Goal: Find specific page/section: Find specific page/section

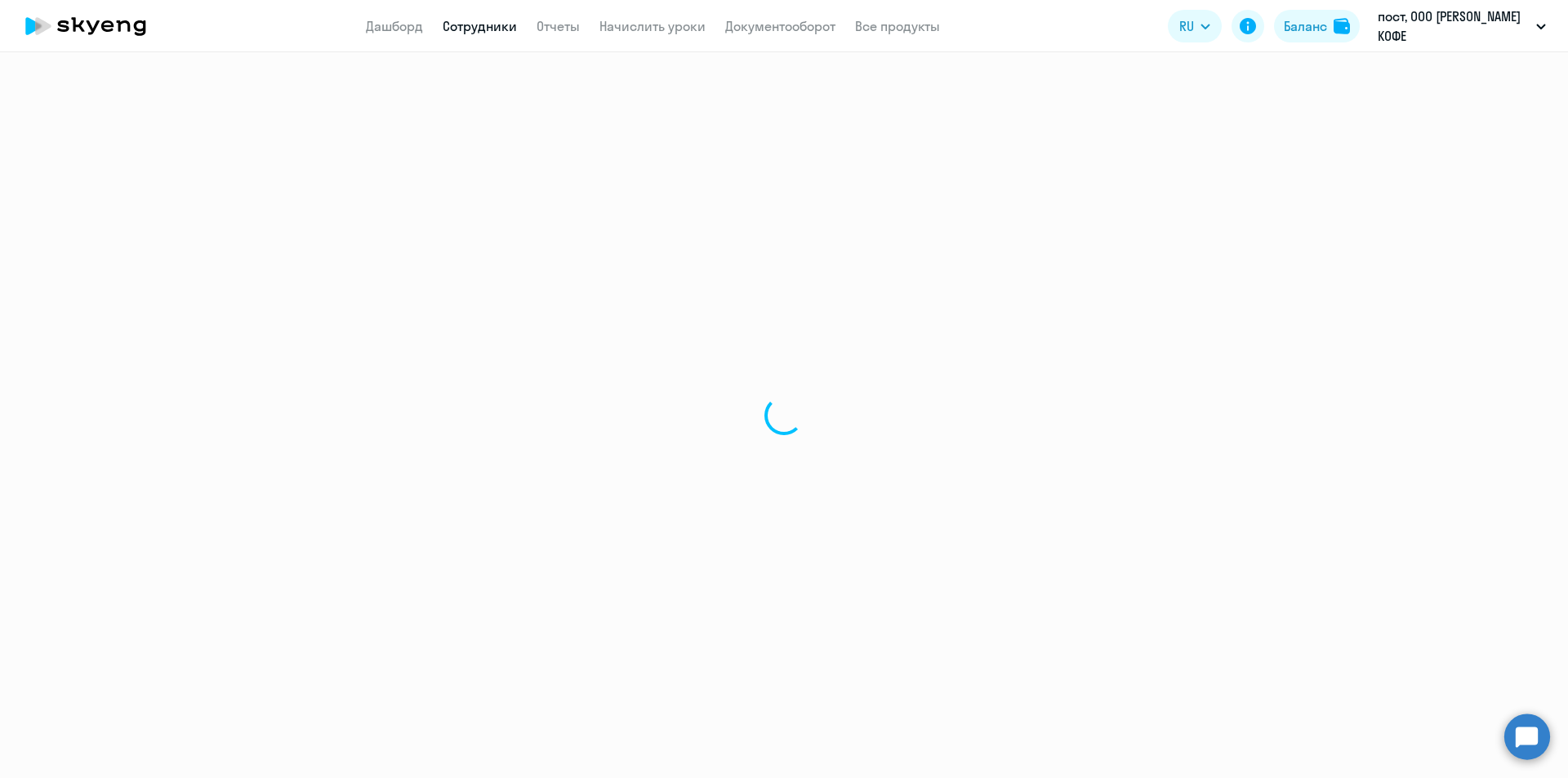
select select "30"
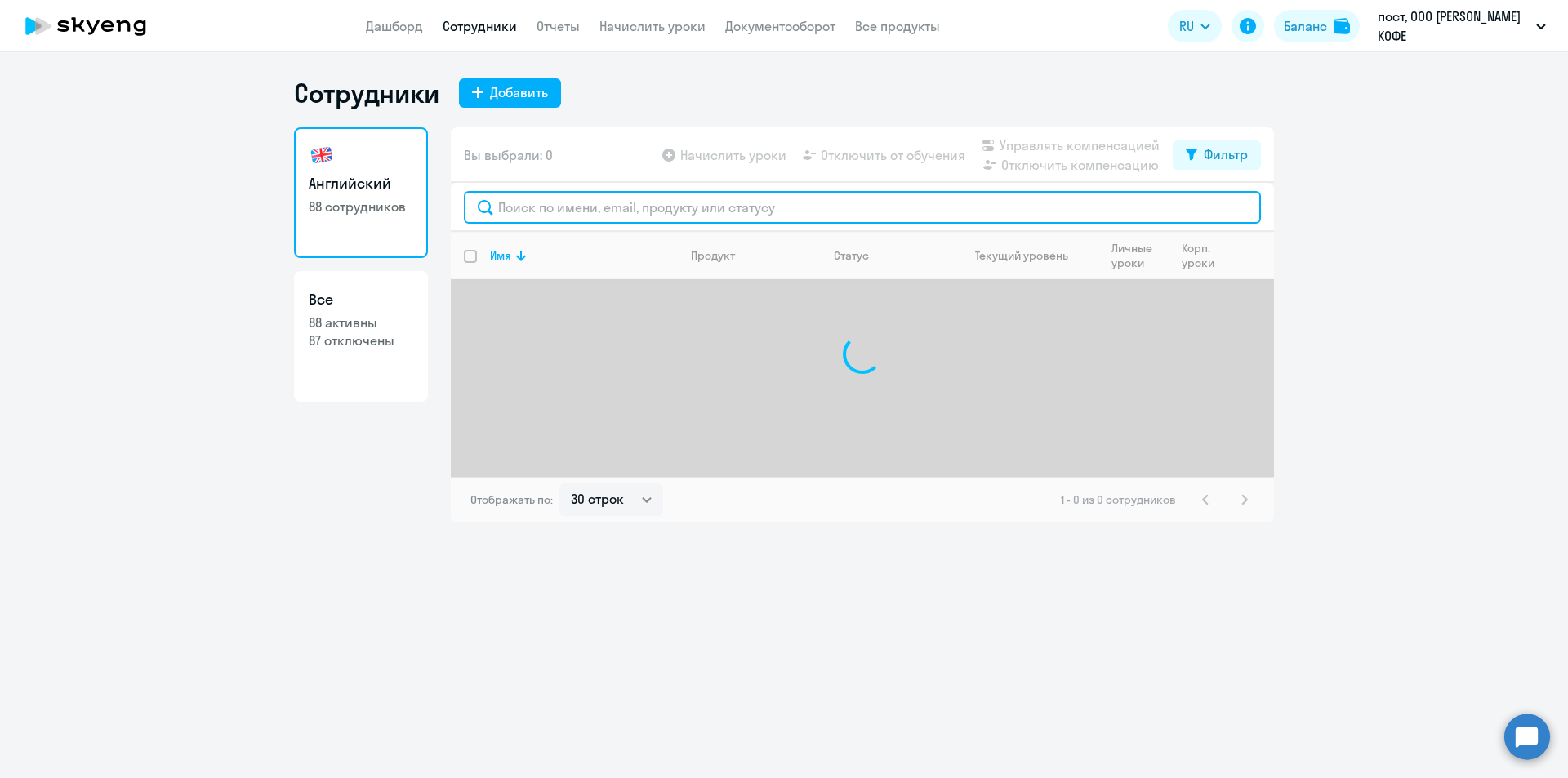
click at [748, 206] on input "text" at bounding box center [863, 207] width 797 height 33
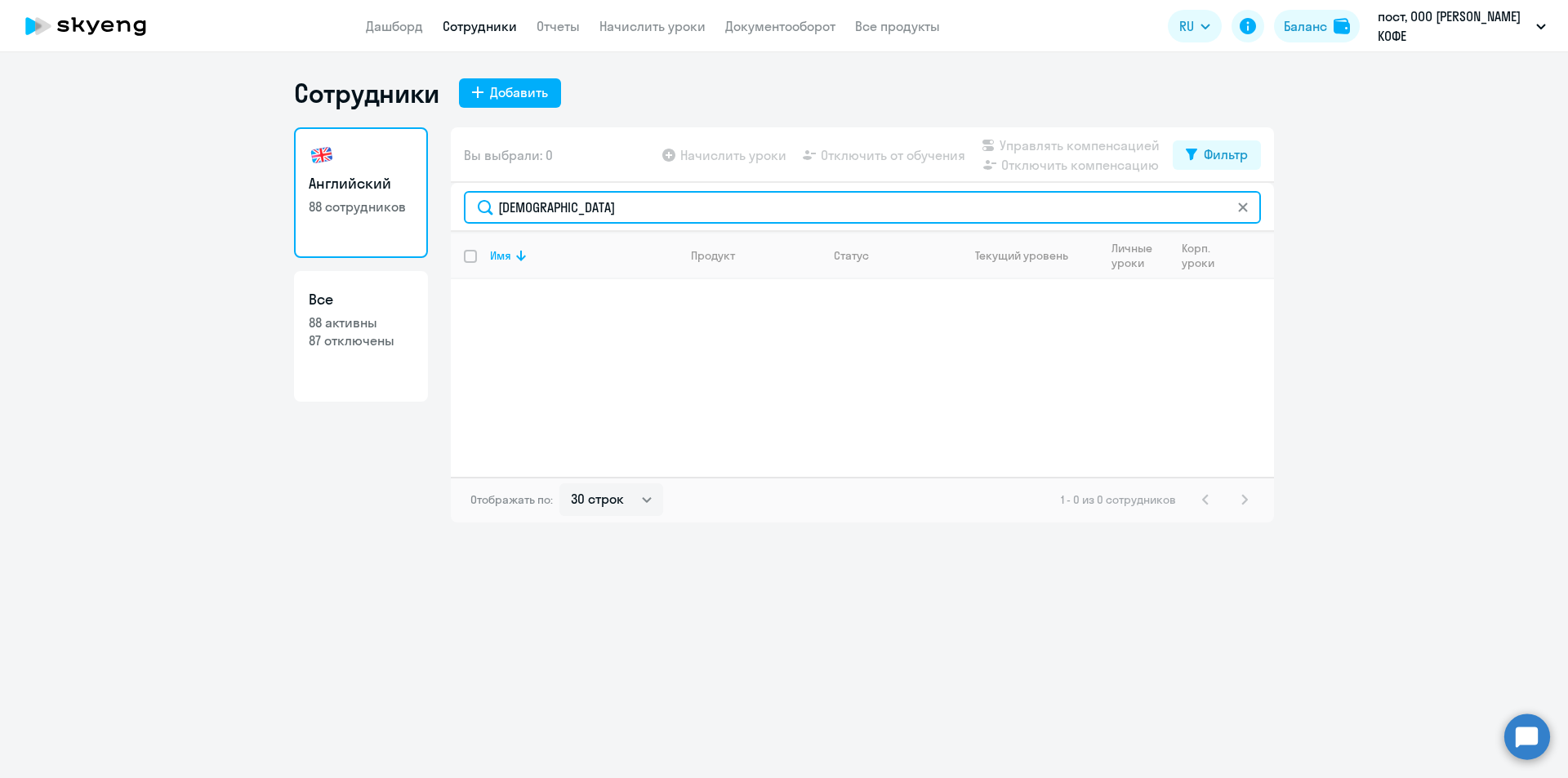
click at [748, 206] on input "[DEMOGRAPHIC_DATA]" at bounding box center [863, 207] width 797 height 33
type input "[DEMOGRAPHIC_DATA]"
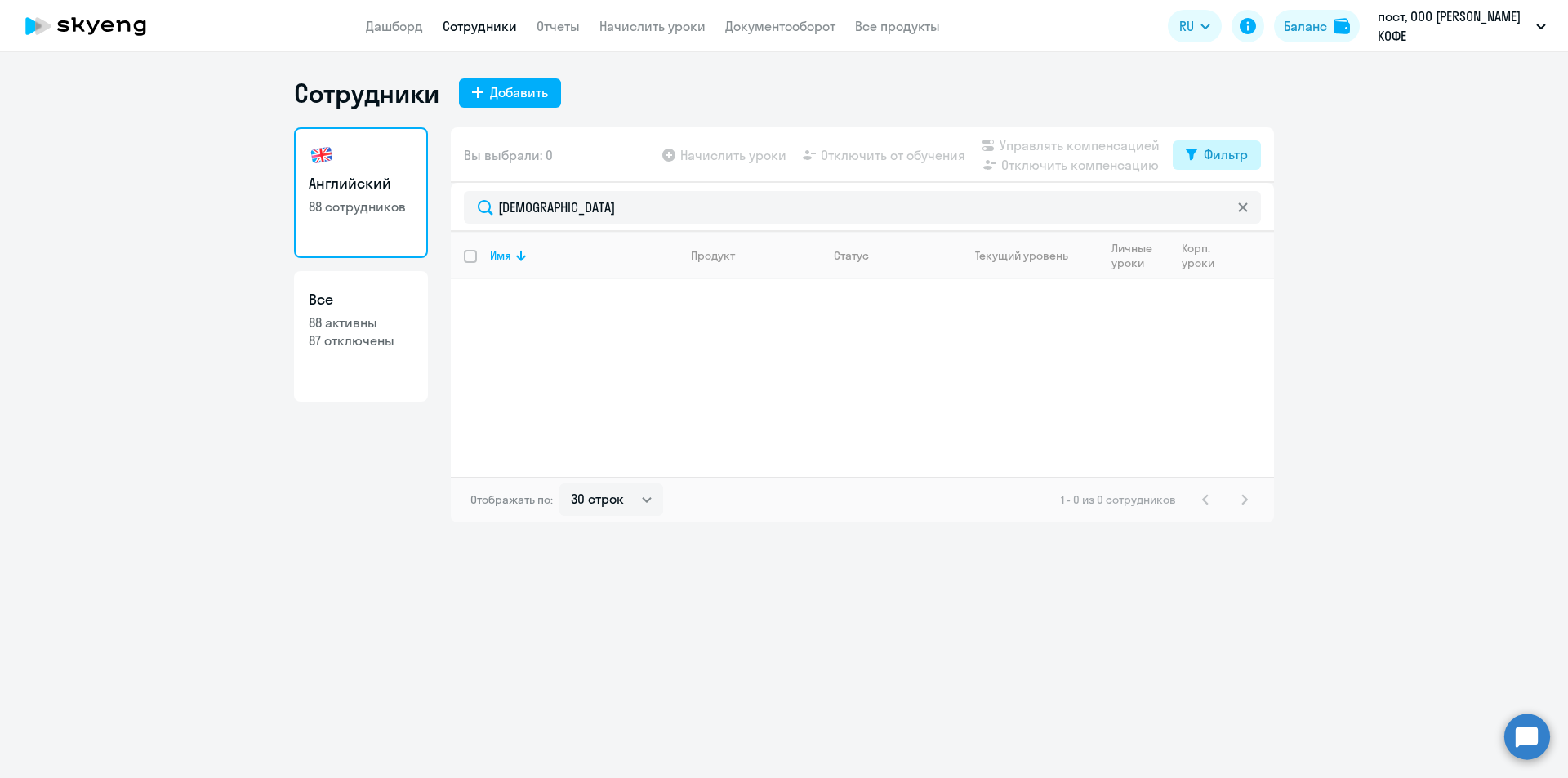
click at [1233, 142] on button "Фильтр" at bounding box center [1217, 155] width 88 height 29
click at [1241, 209] on span at bounding box center [1234, 208] width 28 height 16
click at [1220, 208] on input "checkbox" at bounding box center [1219, 207] width 1 height 1
checkbox input "true"
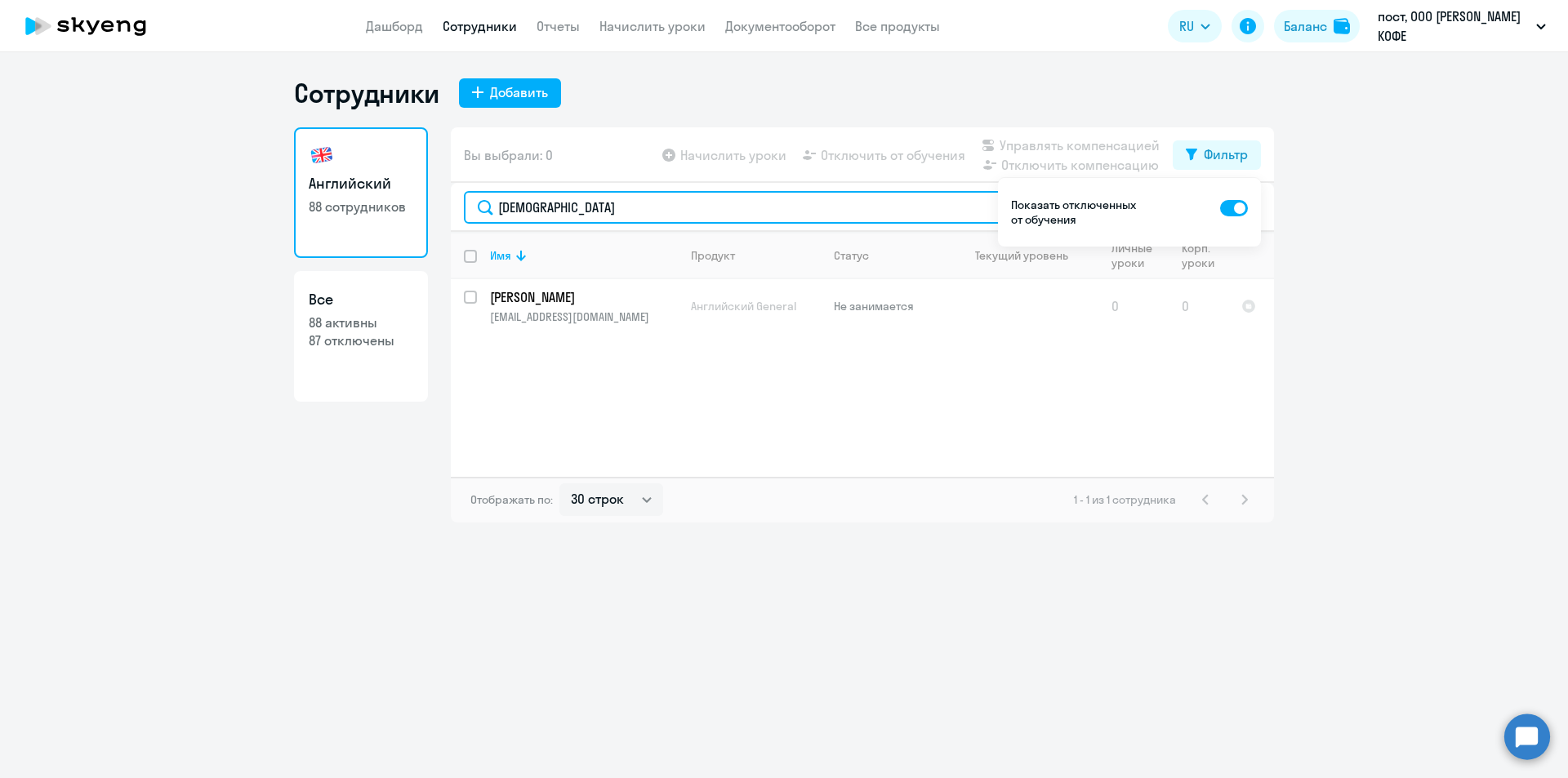
click at [636, 212] on input "[DEMOGRAPHIC_DATA]" at bounding box center [863, 207] width 797 height 33
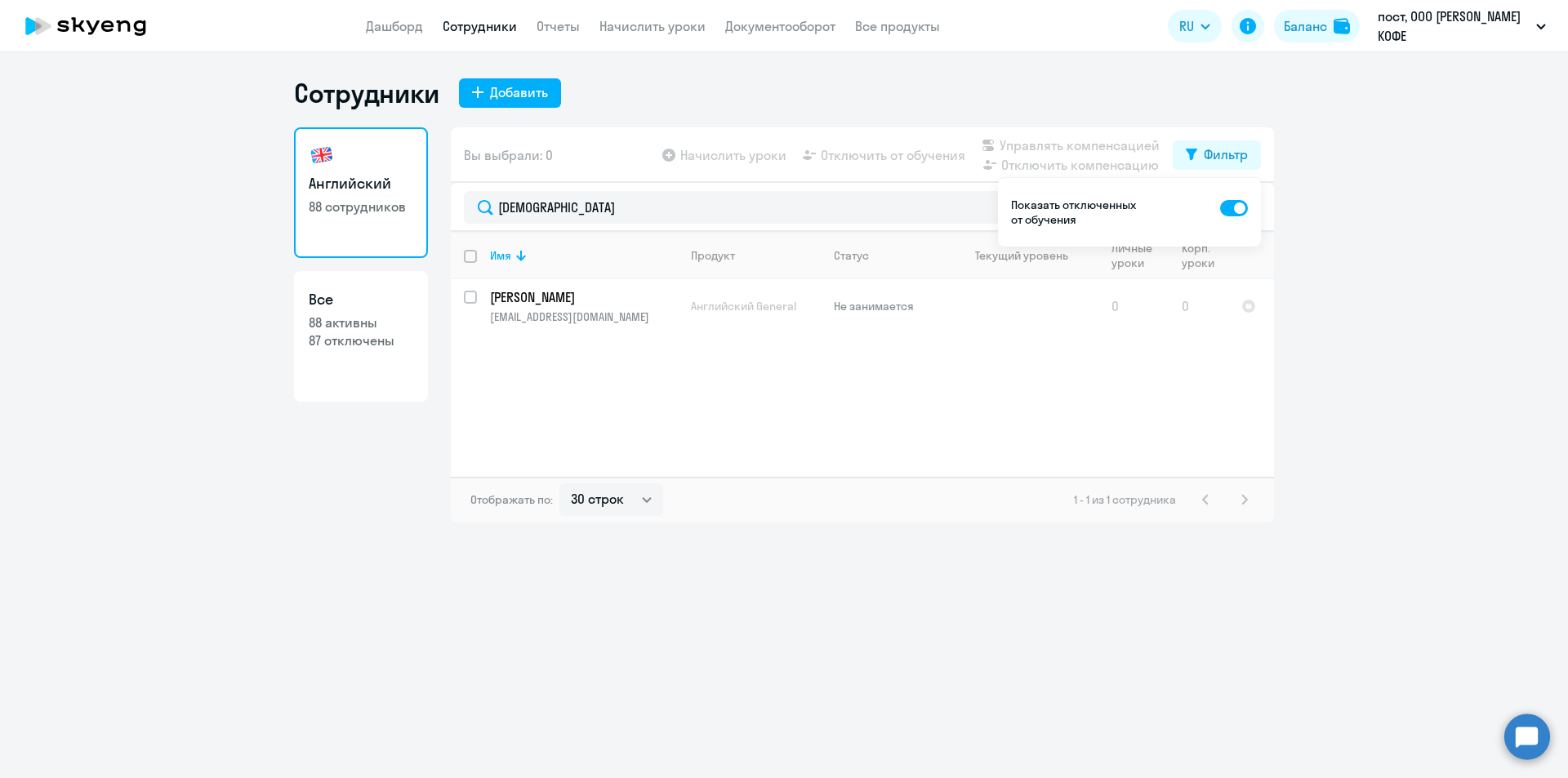
click at [429, 12] on app-header "Дашборд Сотрудники Отчеты Начислить уроки Документооборот Все продукты Дашборд …" at bounding box center [784, 26] width 1568 height 52
click at [396, 28] on link "Дашборд" at bounding box center [394, 26] width 57 height 16
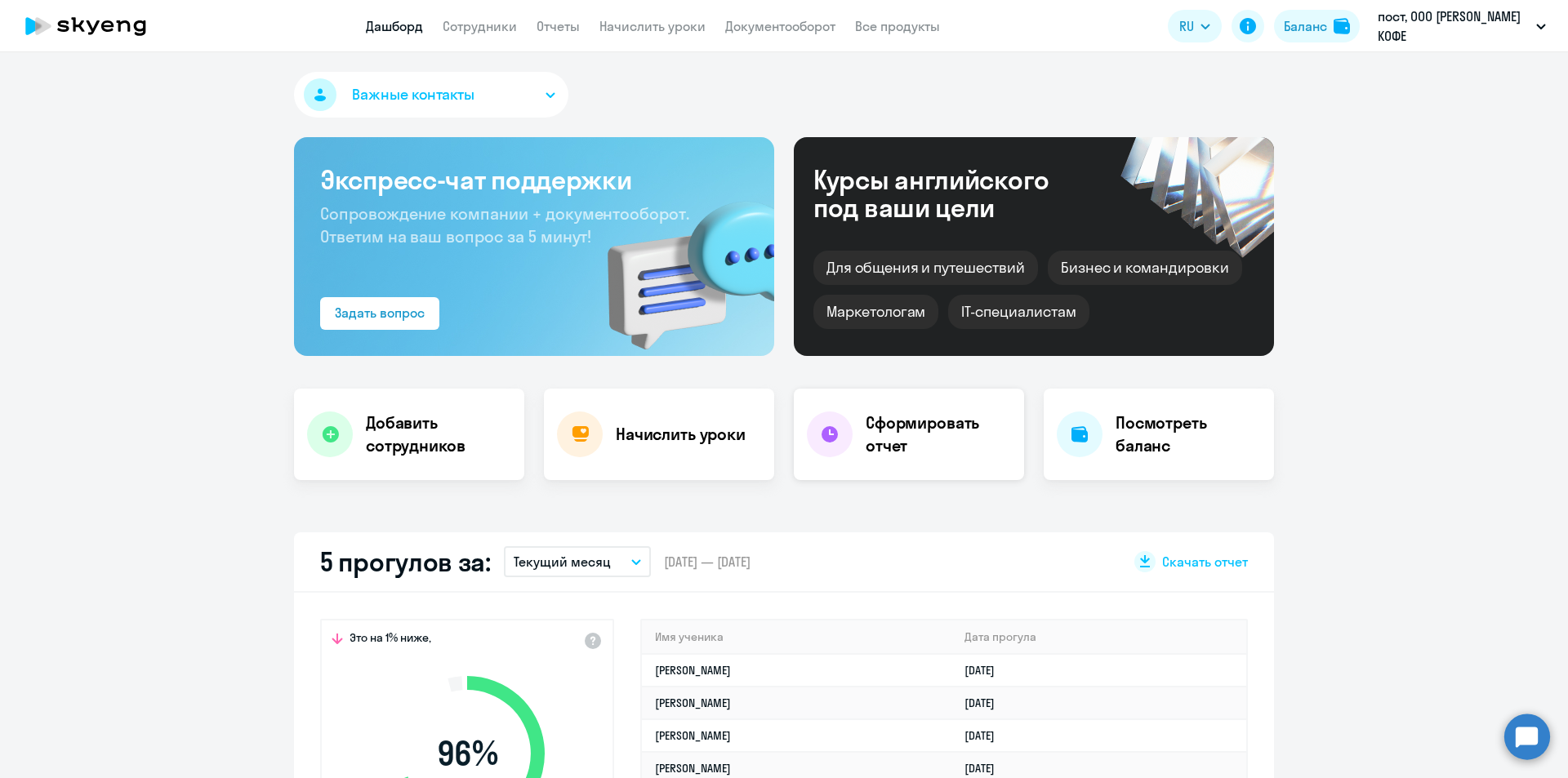
scroll to position [245, 0]
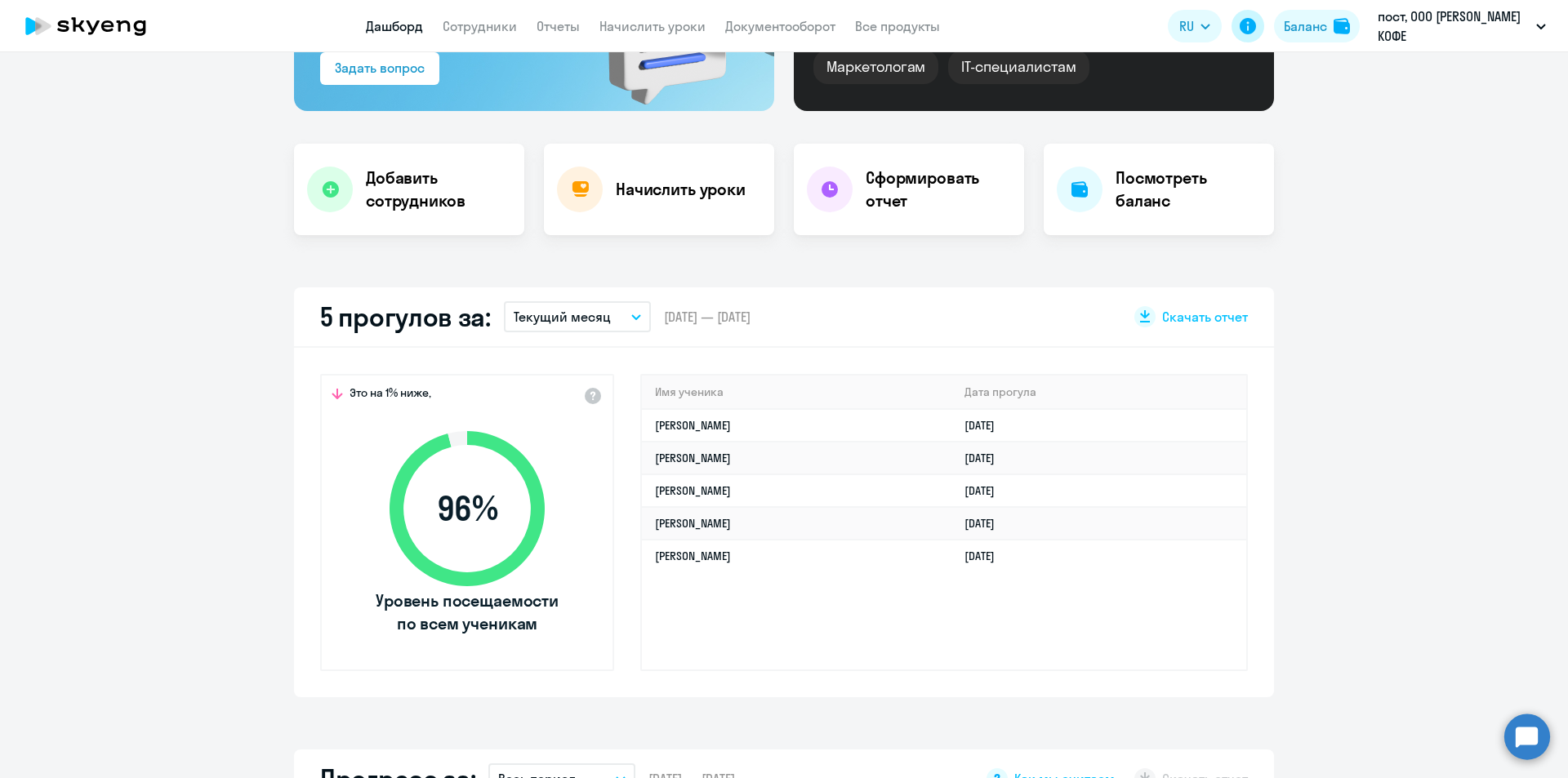
select select "30"
